Goal: Information Seeking & Learning: Learn about a topic

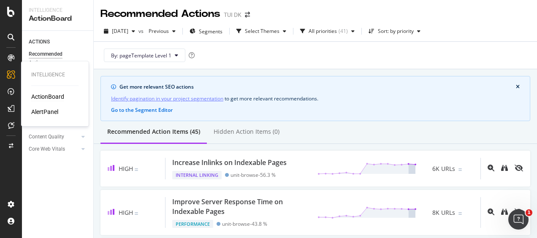
click at [38, 96] on div "ActionBoard" at bounding box center [47, 96] width 33 height 8
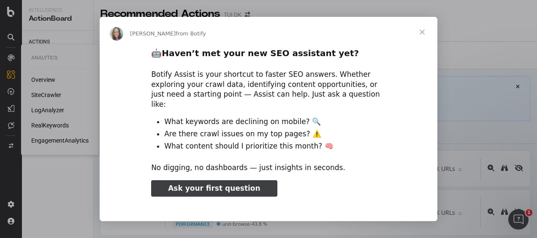
click at [48, 80] on div "Intercom messenger" at bounding box center [268, 119] width 537 height 238
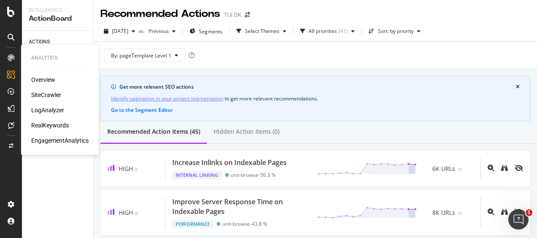
click at [45, 93] on div "SiteCrawler" at bounding box center [46, 95] width 30 height 8
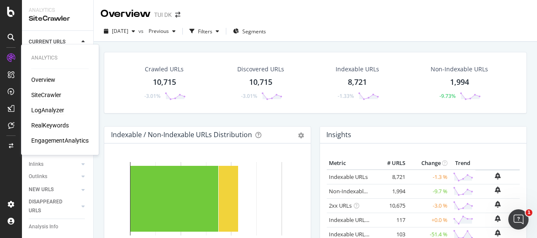
click at [46, 111] on div "LogAnalyzer" at bounding box center [47, 110] width 33 height 8
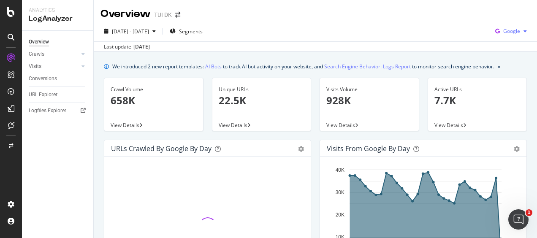
click at [524, 34] on icon "button" at bounding box center [525, 31] width 3 height 5
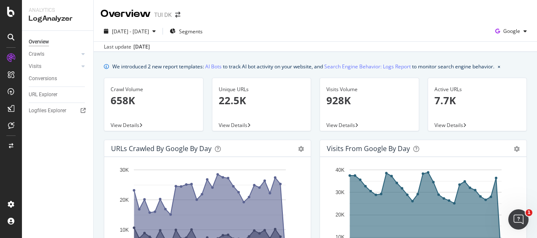
click at [414, 41] on div "[DATE] - [DATE] Segments Google" at bounding box center [315, 32] width 443 height 17
click at [524, 33] on icon "button" at bounding box center [525, 31] width 3 height 5
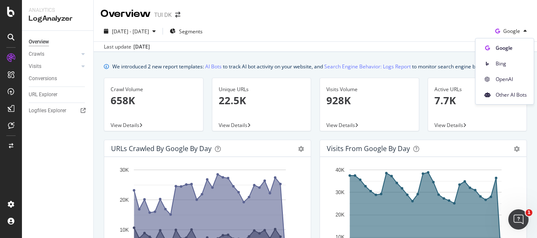
click at [404, 41] on div "[DATE] - [DATE] Segments Google" at bounding box center [315, 32] width 443 height 17
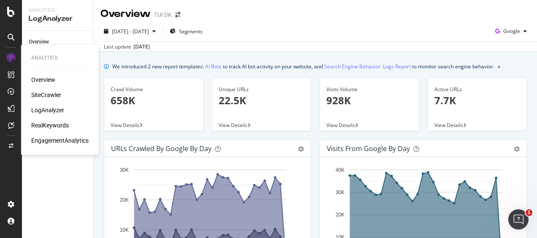
click at [46, 81] on div "Overview" at bounding box center [43, 80] width 24 height 8
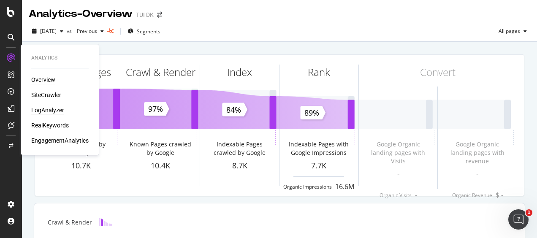
click at [57, 109] on div "LogAnalyzer" at bounding box center [47, 110] width 33 height 8
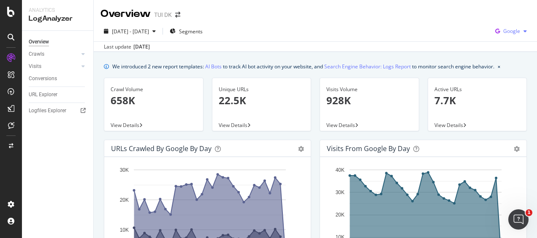
click at [522, 32] on div "button" at bounding box center [525, 31] width 10 height 5
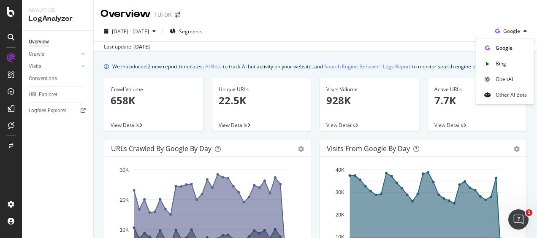
click at [421, 30] on div "[DATE] - [DATE] Segments Google" at bounding box center [315, 32] width 443 height 17
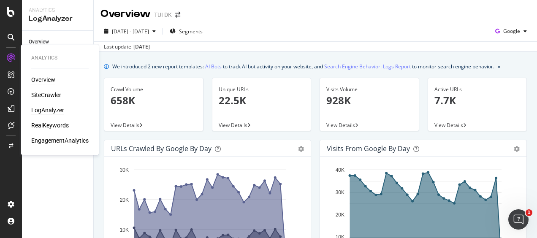
click at [42, 80] on div "Overview" at bounding box center [43, 80] width 24 height 8
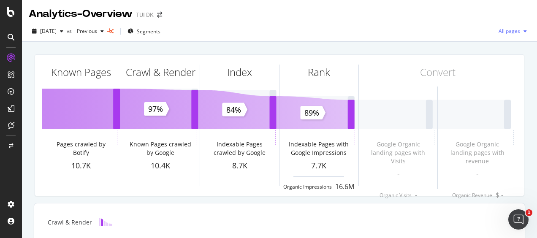
click at [521, 31] on div "button" at bounding box center [525, 31] width 10 height 5
click at [334, 32] on div "[DATE] vs Previous Segments All pages" at bounding box center [279, 32] width 515 height 17
